Goal: Transaction & Acquisition: Purchase product/service

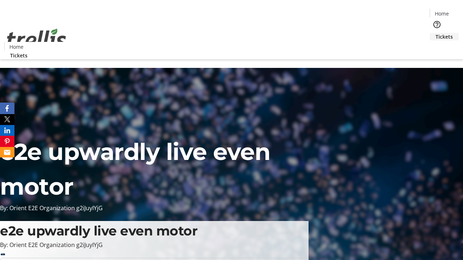
click at [435, 33] on span "Tickets" at bounding box center [443, 37] width 17 height 8
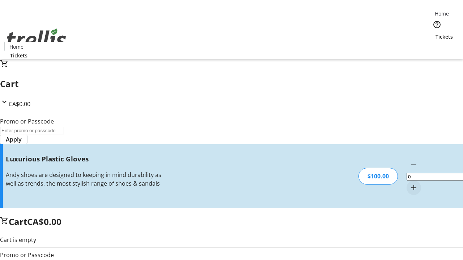
click at [409, 184] on mat-icon "Increment by one" at bounding box center [413, 188] width 9 height 9
type input "1"
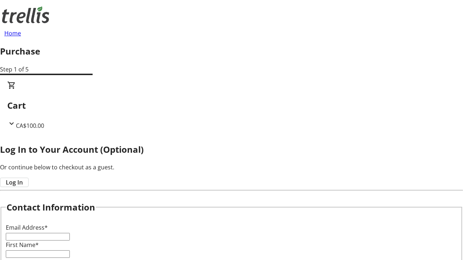
type input "FREE"
type input "[EMAIL_ADDRESS][DOMAIN_NAME]"
type input "Gage"
type input "Jast"
